Goal: Use online tool/utility: Use online tool/utility

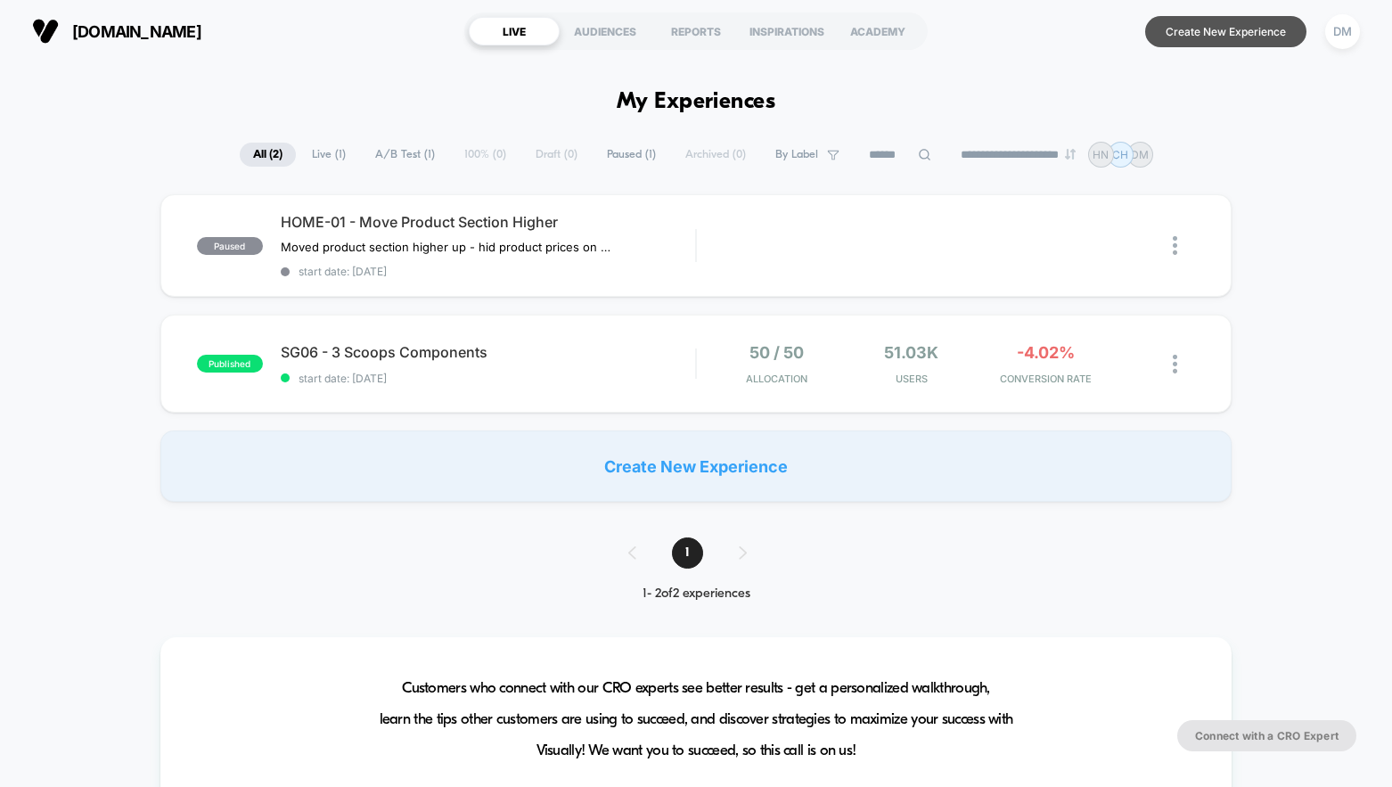
click at [1218, 21] on button "Create New Experience" at bounding box center [1225, 31] width 161 height 31
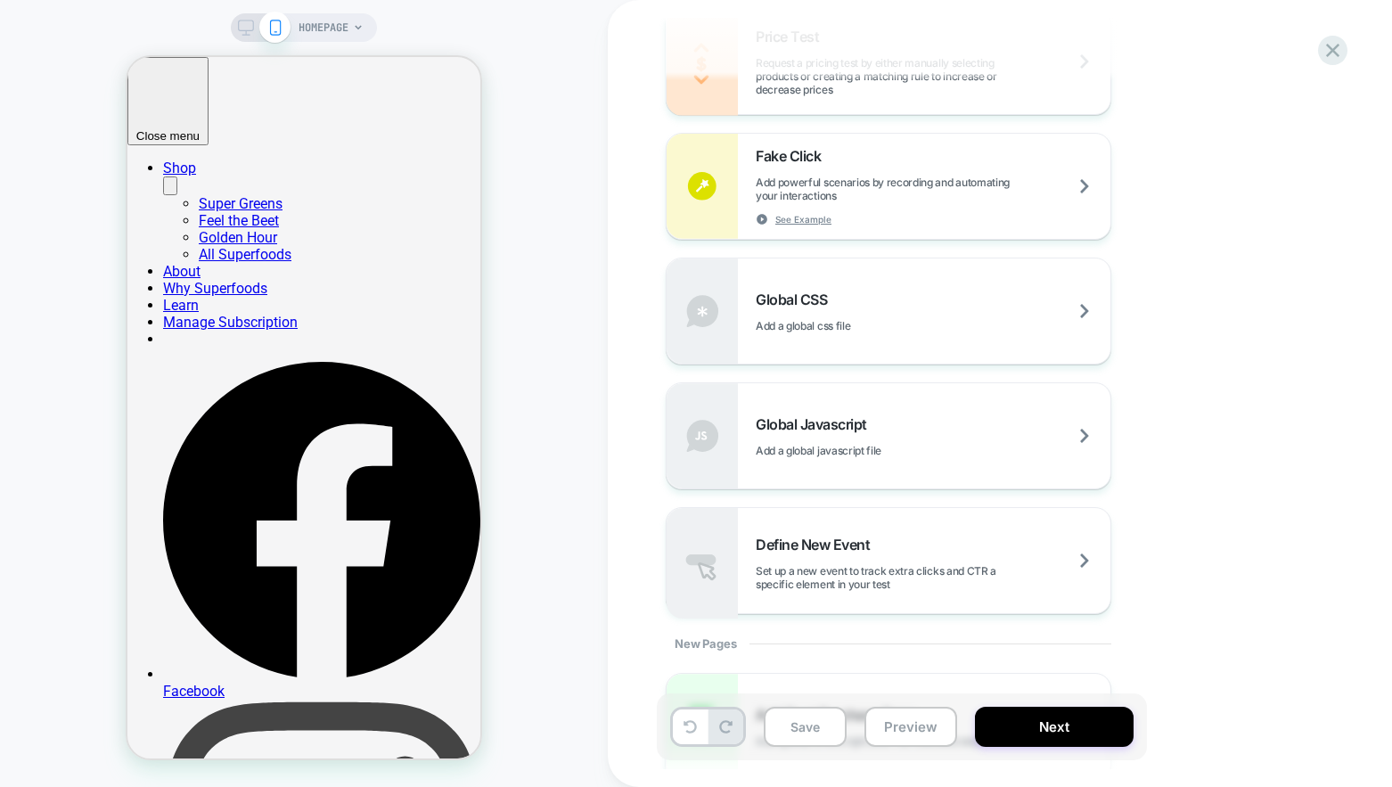
scroll to position [1166, 0]
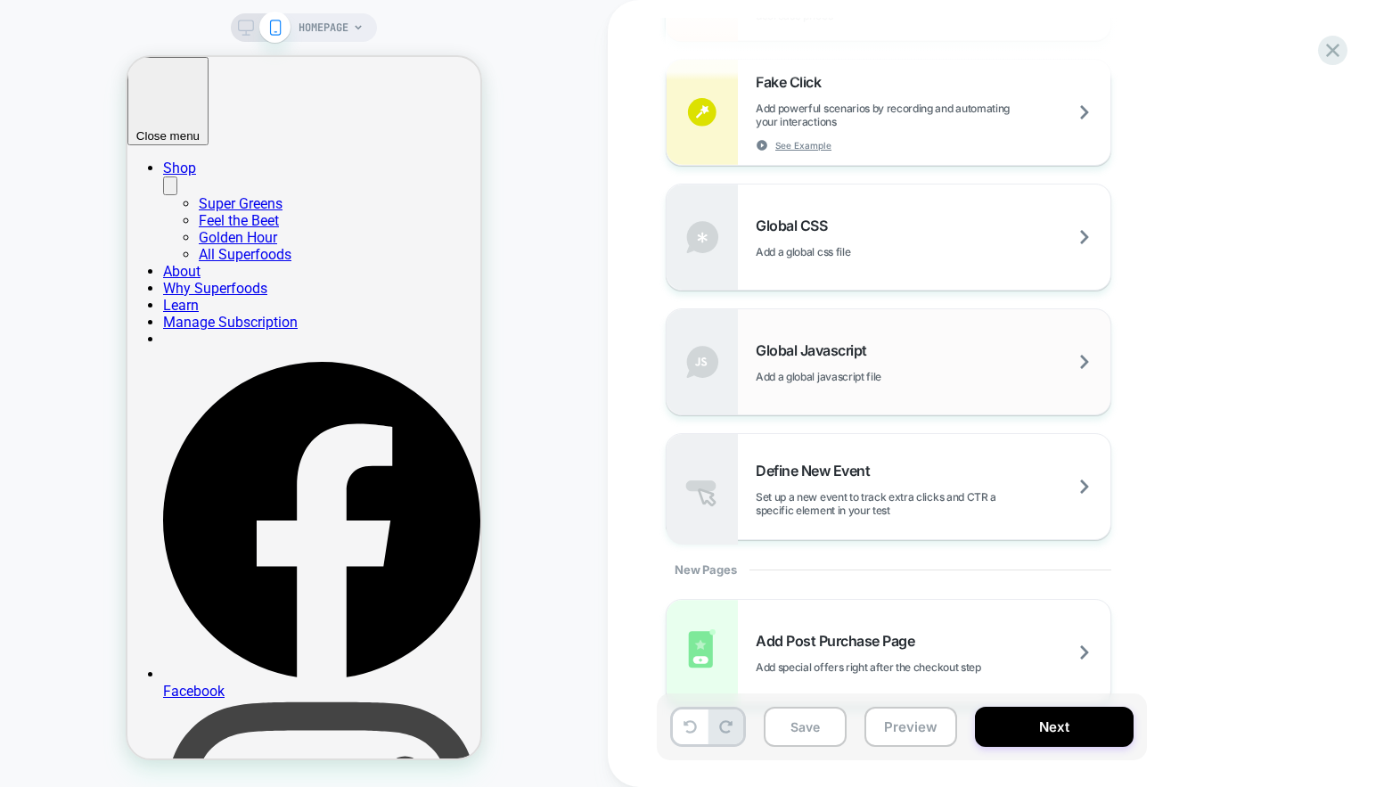
click at [903, 357] on div "Global Javascript Add a global javascript file" at bounding box center [933, 362] width 355 height 42
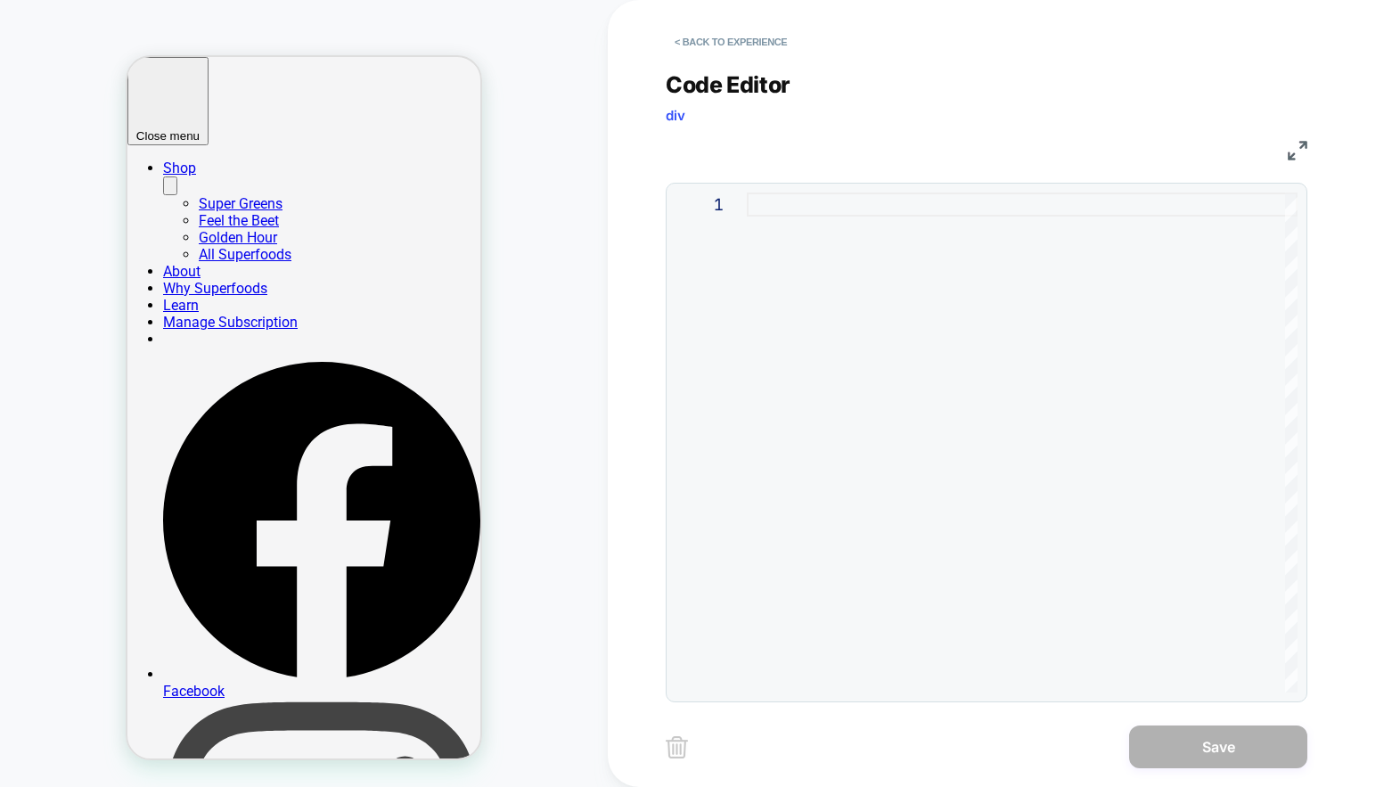
click at [918, 207] on div at bounding box center [1022, 443] width 551 height 500
click at [918, 144] on div "JS" at bounding box center [987, 148] width 642 height 30
click at [737, 35] on button "< Back to experience" at bounding box center [731, 42] width 130 height 29
